Goal: Task Accomplishment & Management: Manage account settings

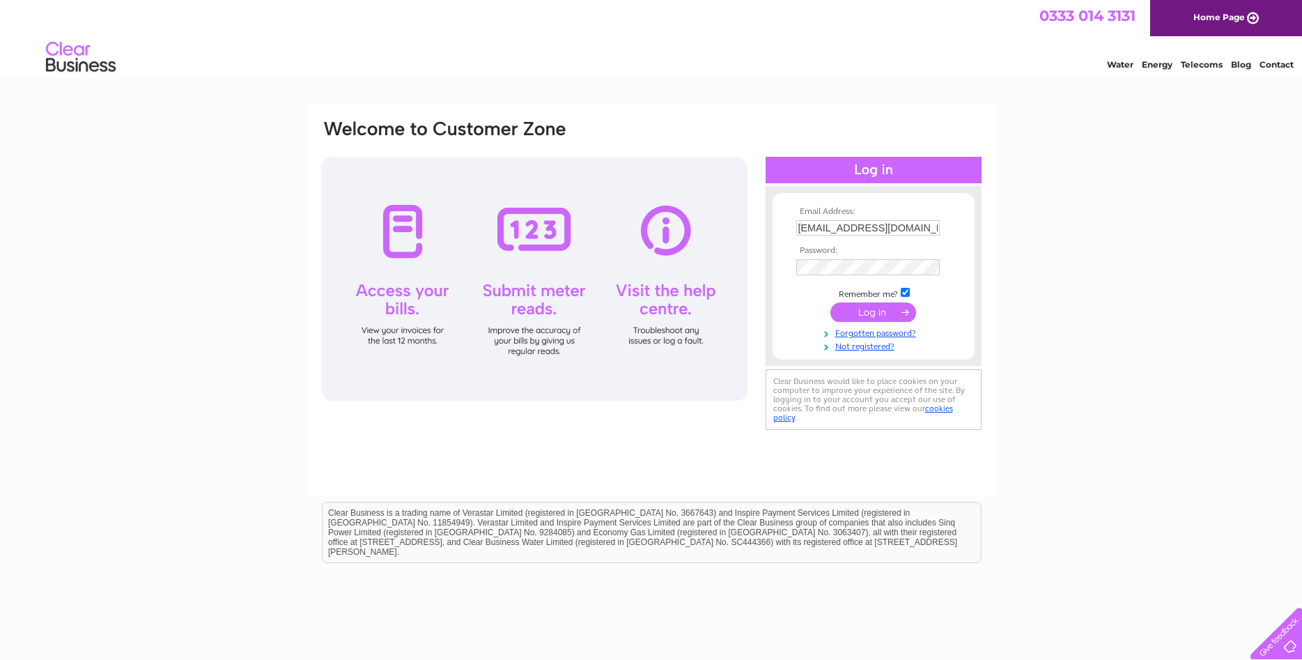
click at [873, 315] on input "submit" at bounding box center [873, 312] width 86 height 20
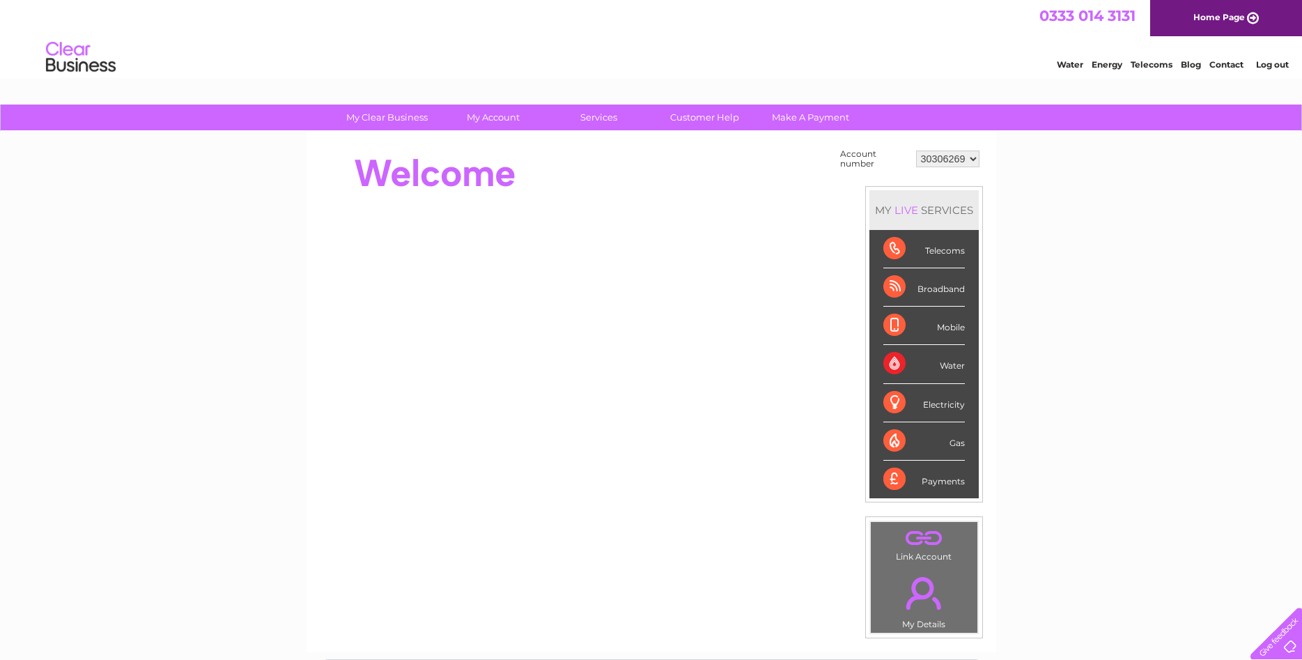
click option "30306269" at bounding box center [0, 0] width 0 height 0
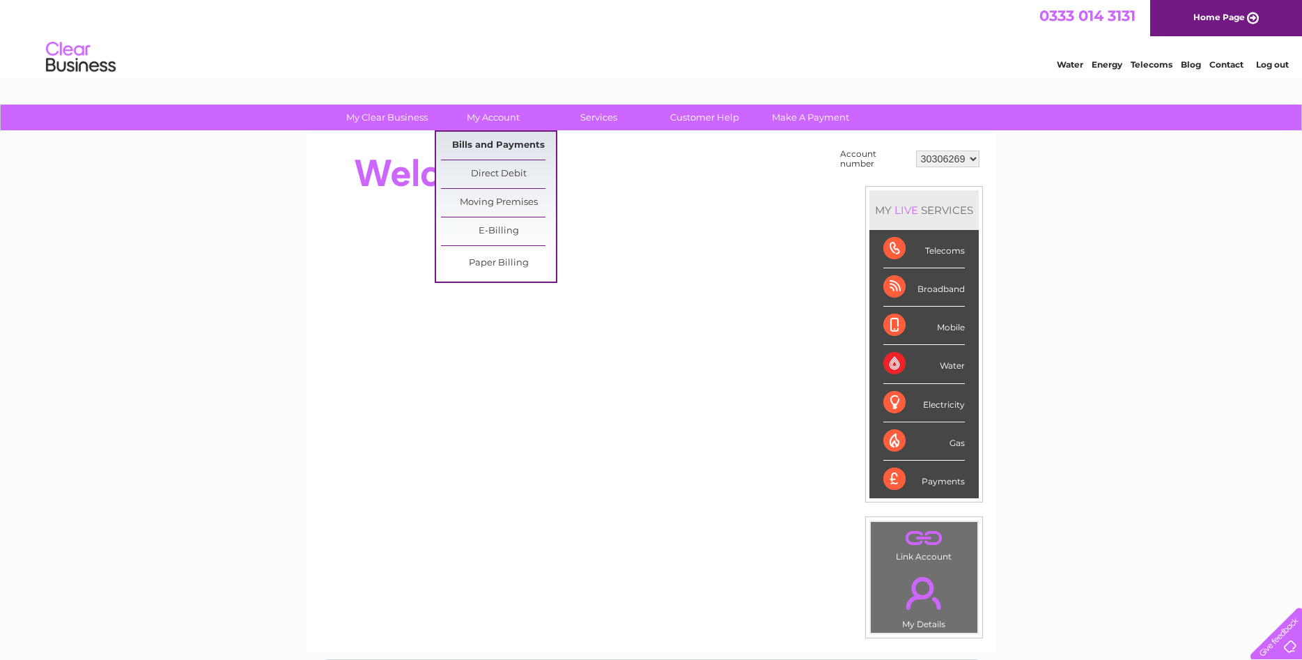
click at [489, 143] on link "Bills and Payments" at bounding box center [498, 146] width 115 height 28
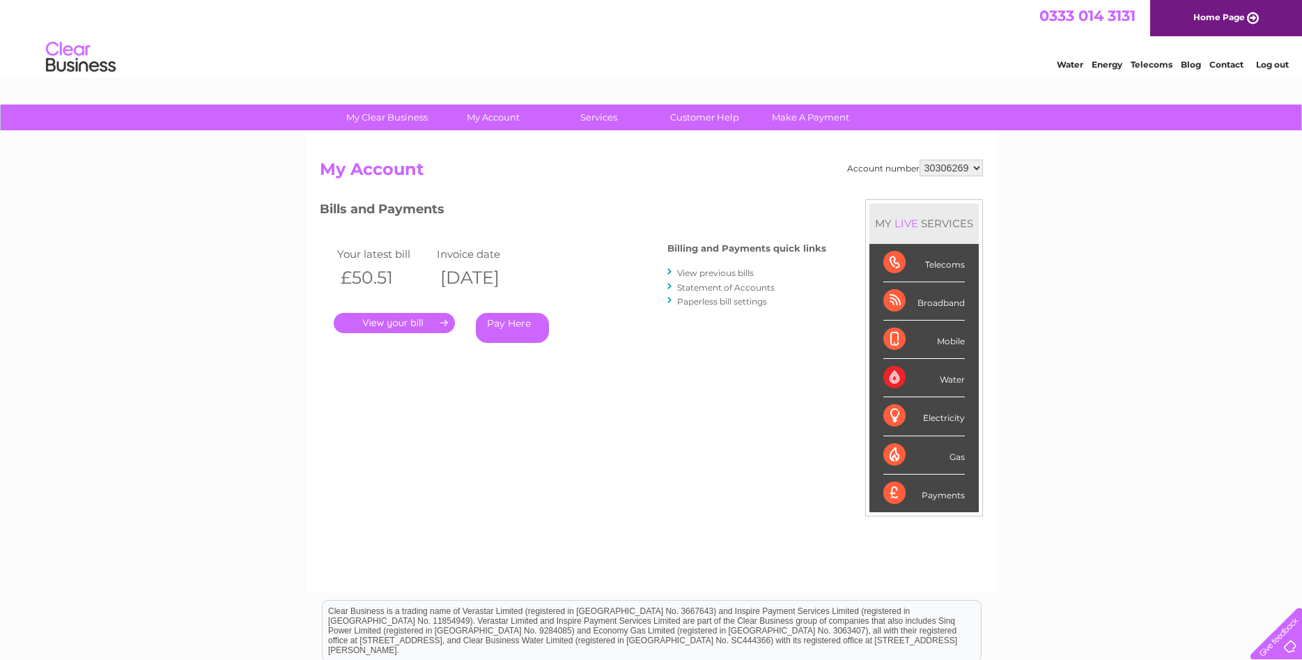
click at [710, 274] on link "View previous bills" at bounding box center [715, 272] width 77 height 10
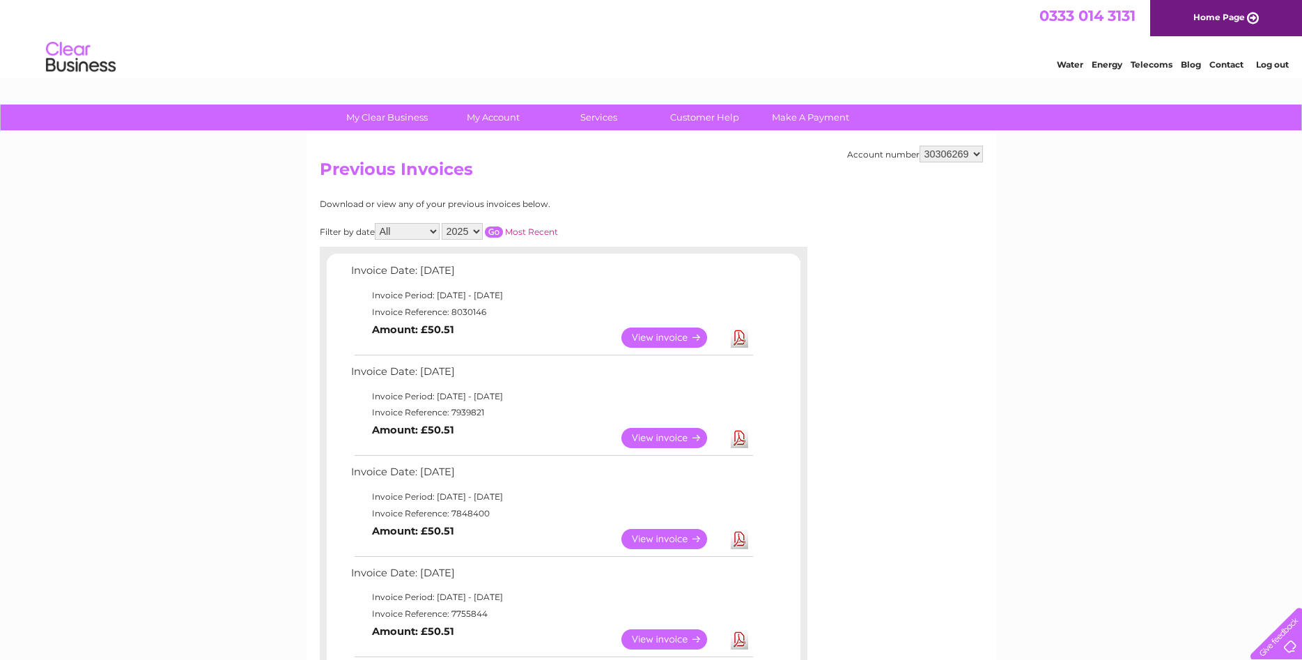
click at [666, 435] on link "View" at bounding box center [672, 438] width 102 height 20
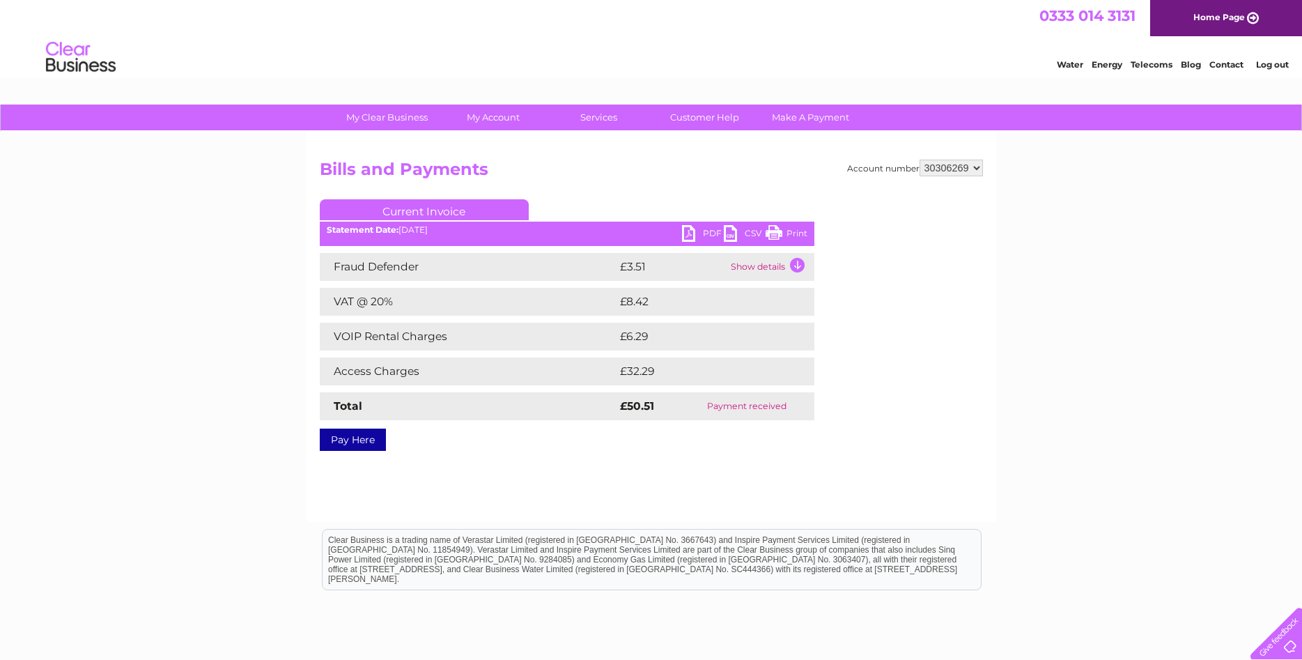
click at [786, 231] on link "Print" at bounding box center [786, 235] width 42 height 20
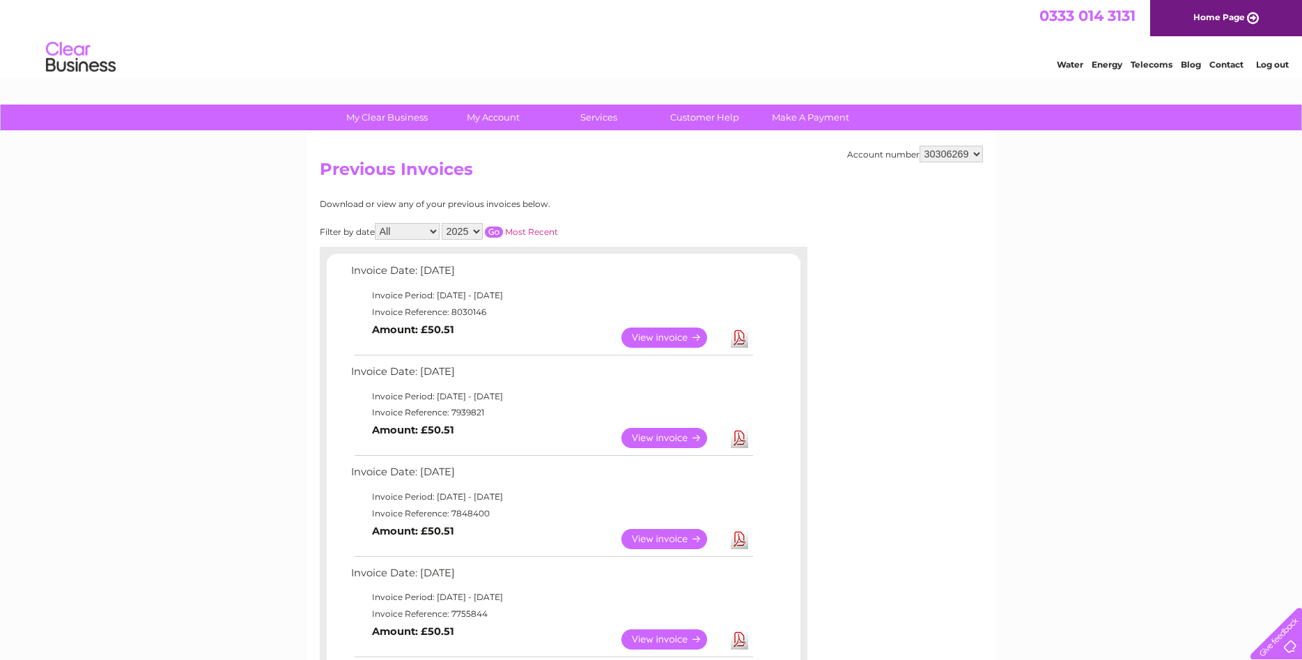
click at [687, 332] on link "View" at bounding box center [672, 337] width 102 height 20
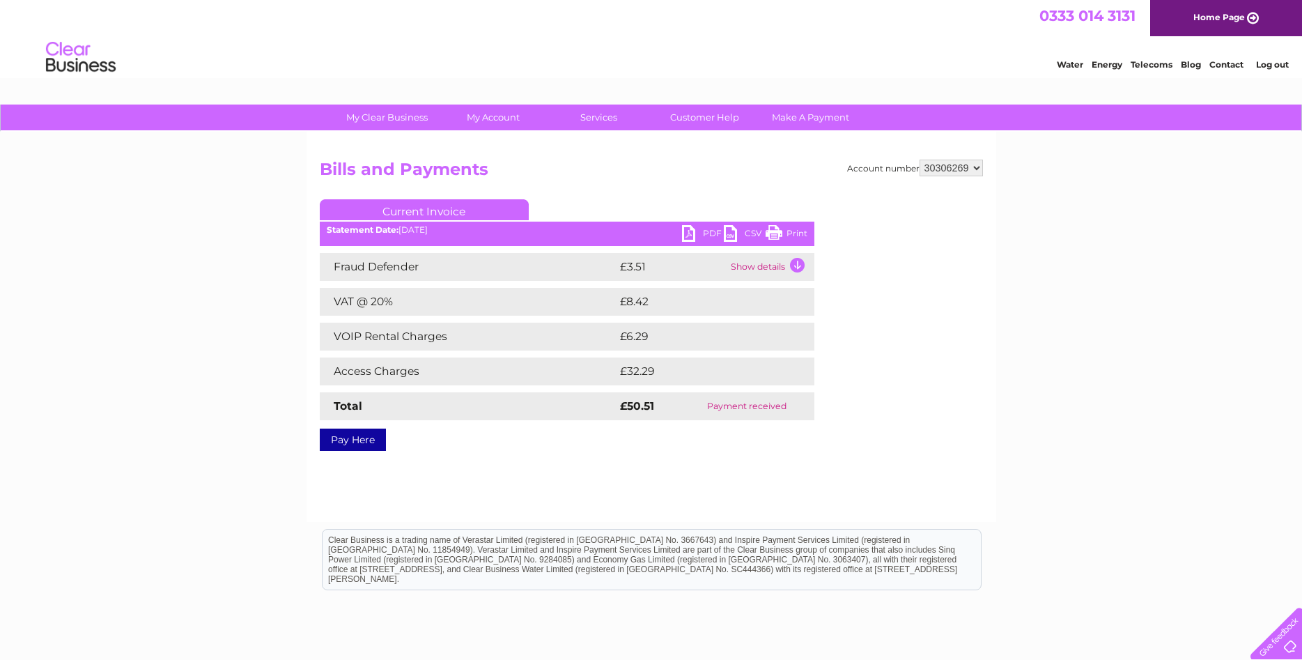
click at [782, 228] on link "Print" at bounding box center [786, 235] width 42 height 20
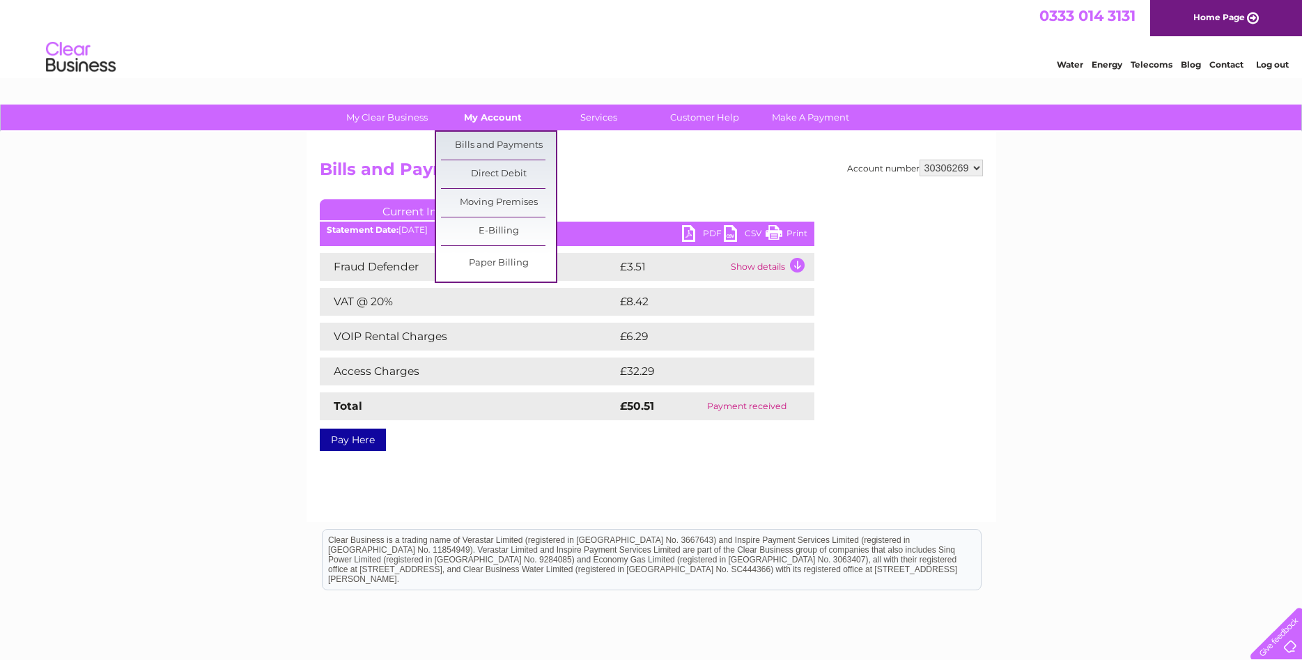
click at [503, 118] on link "My Account" at bounding box center [492, 117] width 115 height 26
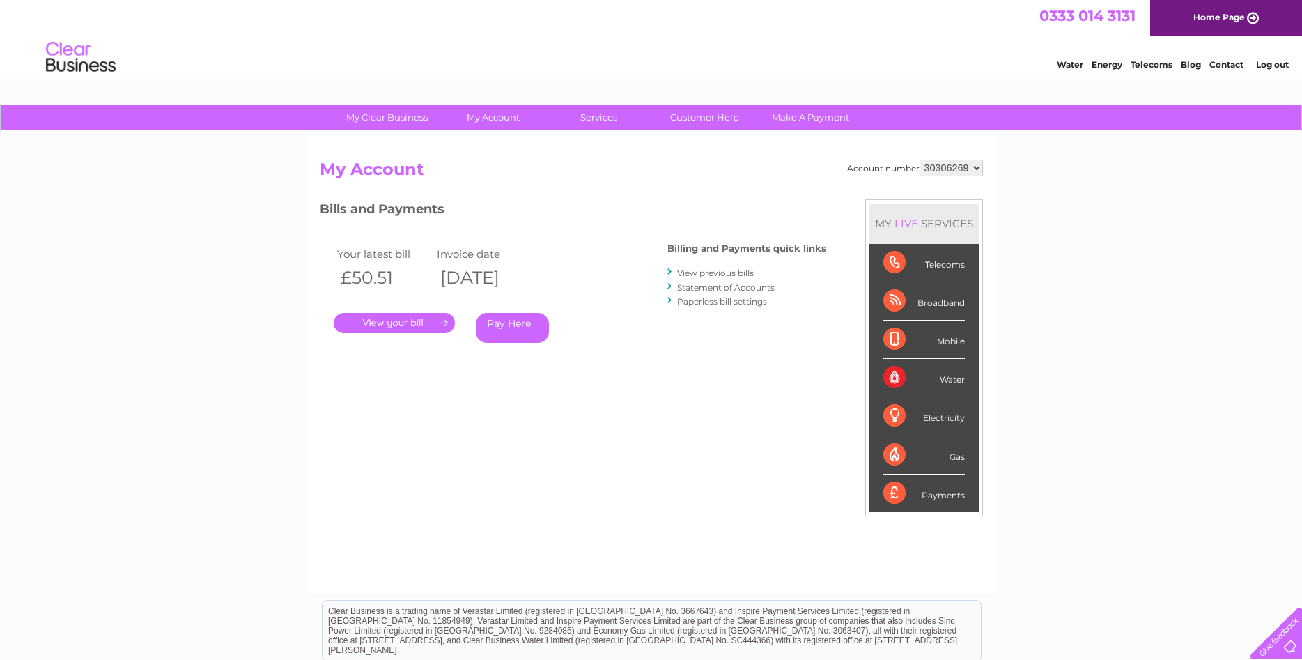
click at [919, 159] on select "30306269 30313170" at bounding box center [950, 167] width 63 height 17
select select "30313170"
click option "30313170" at bounding box center [0, 0] width 0 height 0
click at [693, 276] on link "View previous bills" at bounding box center [715, 272] width 77 height 10
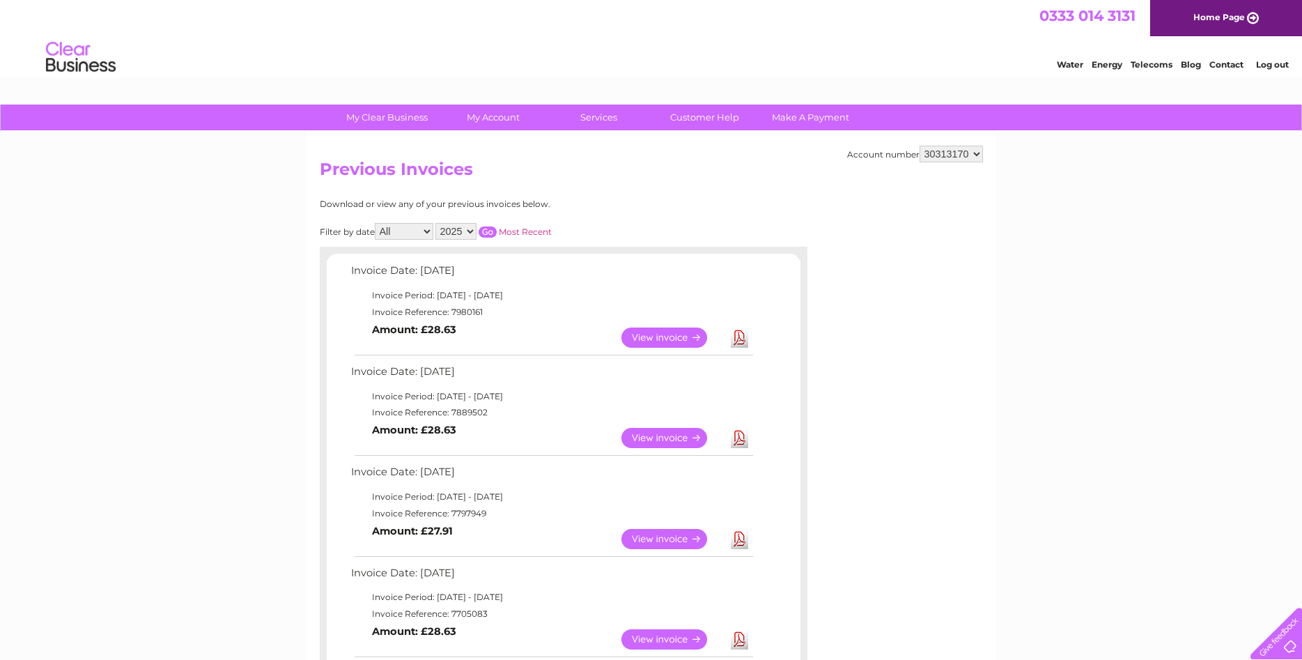
click at [667, 433] on link "View" at bounding box center [672, 438] width 102 height 20
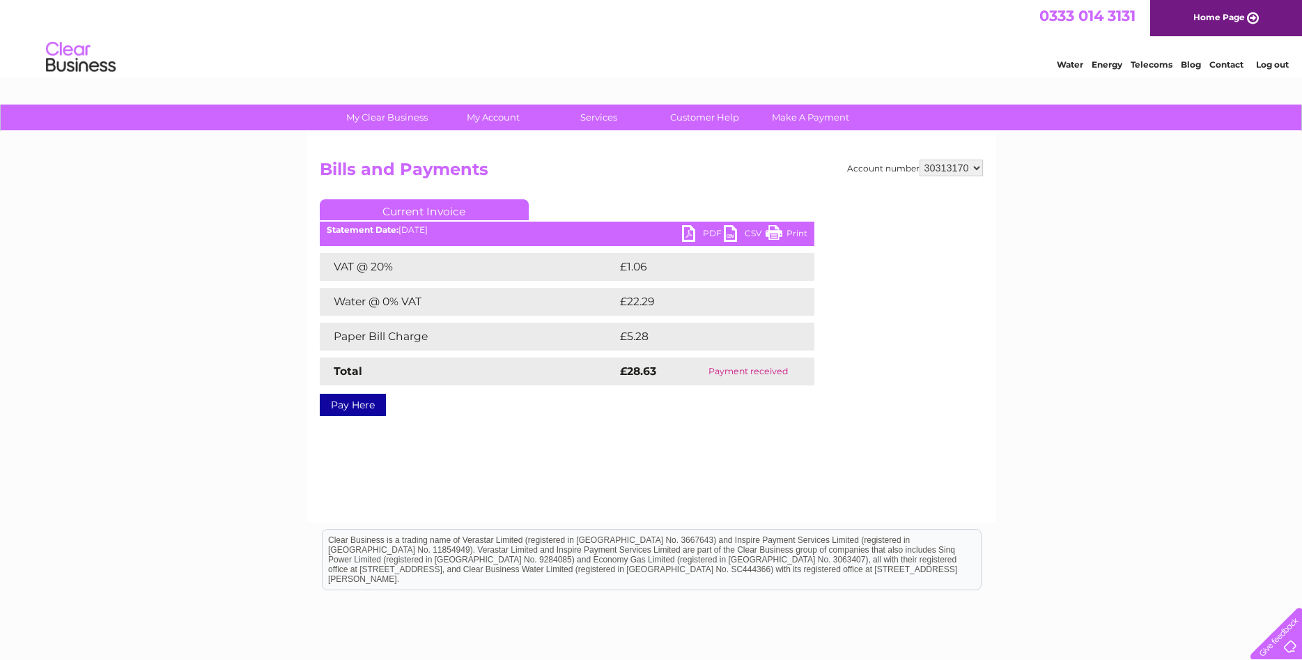
click at [364, 398] on link "Pay Here" at bounding box center [353, 404] width 66 height 22
click at [794, 228] on link "Print" at bounding box center [786, 235] width 42 height 20
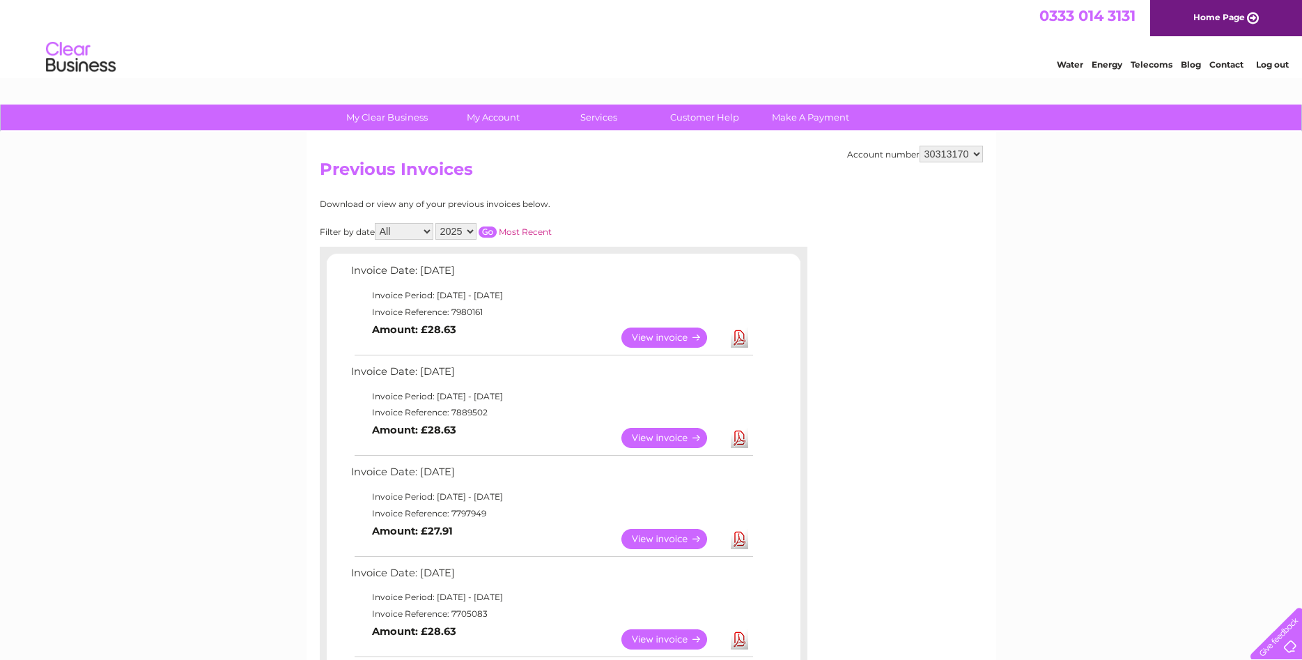
click at [644, 329] on link "View" at bounding box center [672, 337] width 102 height 20
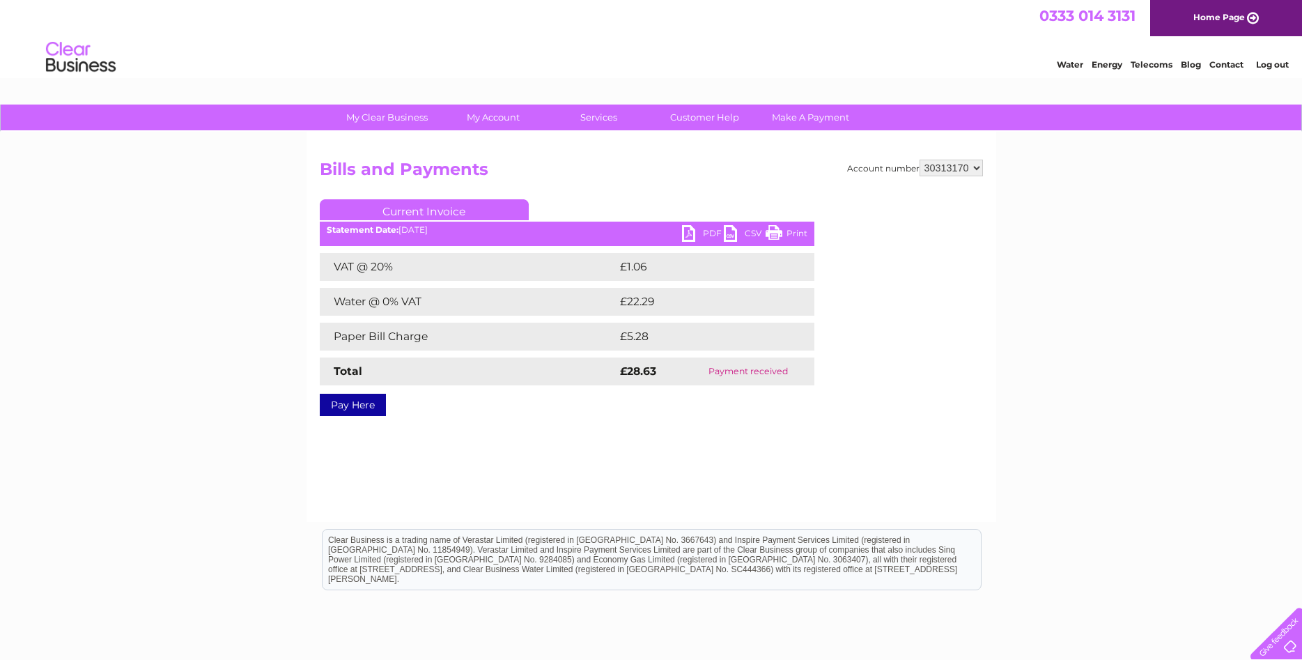
drag, startPoint x: 789, startPoint y: 233, endPoint x: 1043, endPoint y: 14, distance: 335.3
click at [789, 233] on link "Print" at bounding box center [786, 235] width 42 height 20
